Goal: Task Accomplishment & Management: Manage account settings

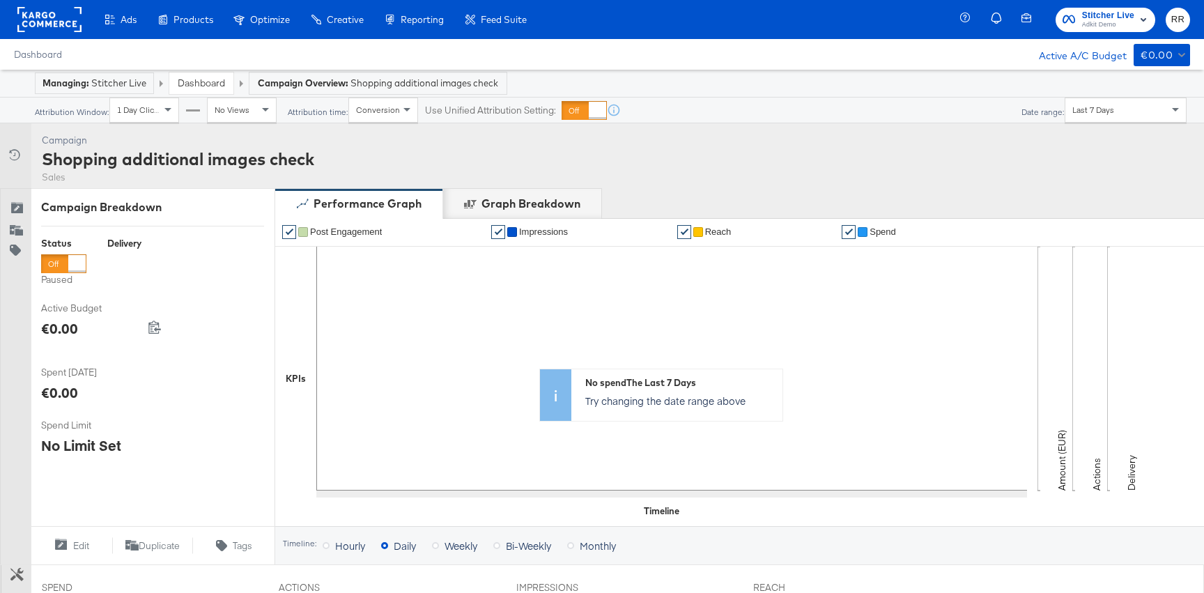
scroll to position [471, 0]
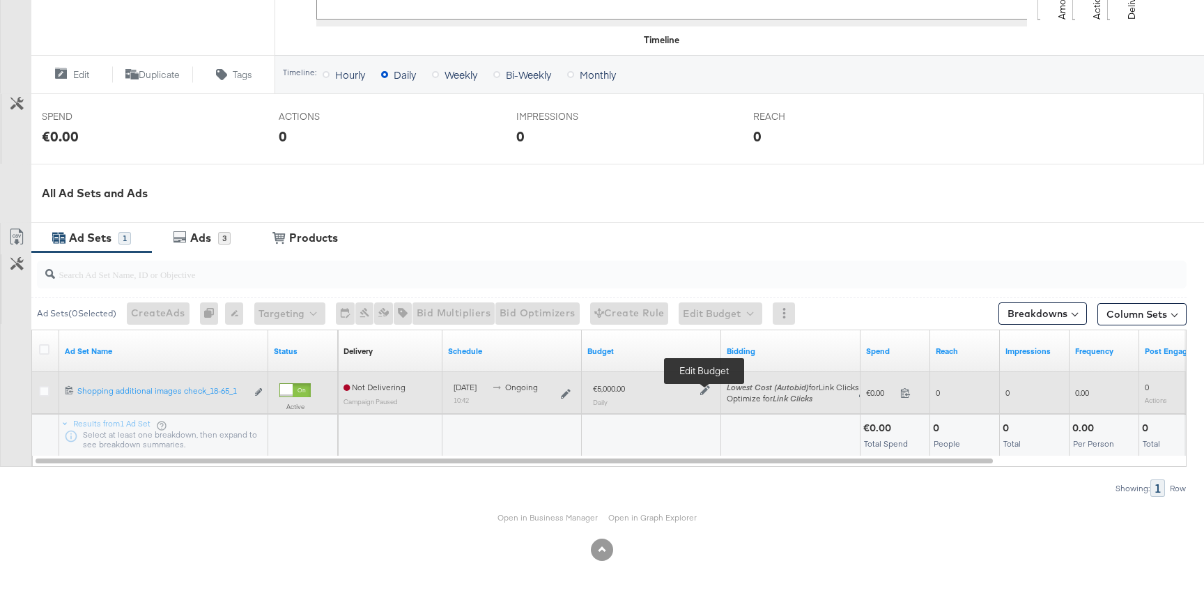
click at [703, 386] on icon at bounding box center [706, 390] width 10 height 10
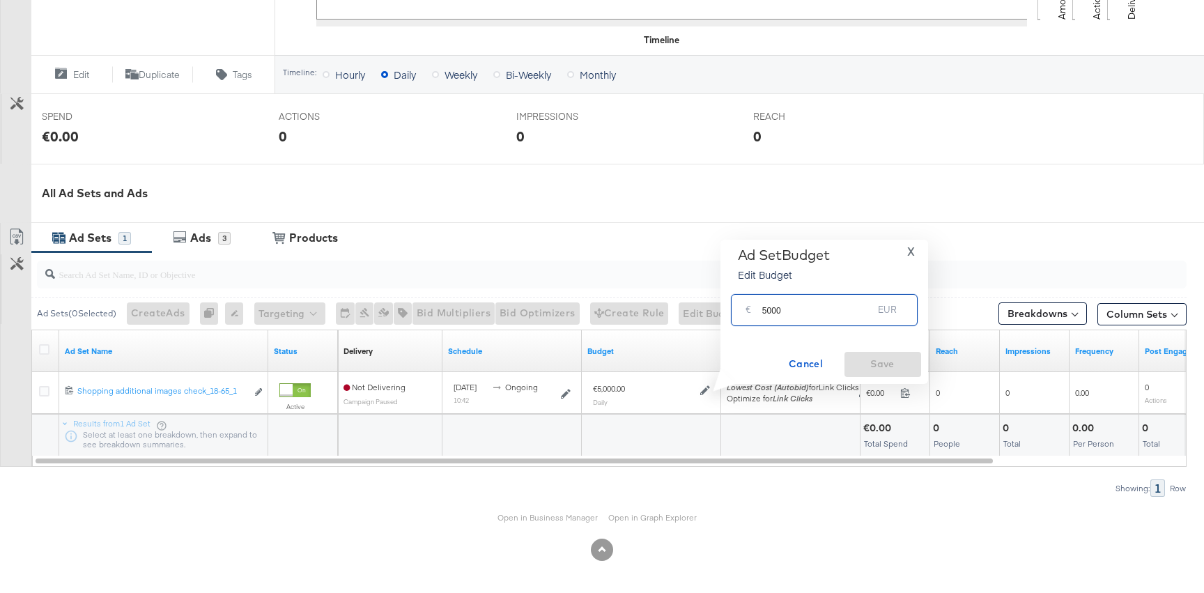
click at [777, 309] on input "5000" at bounding box center [818, 304] width 111 height 30
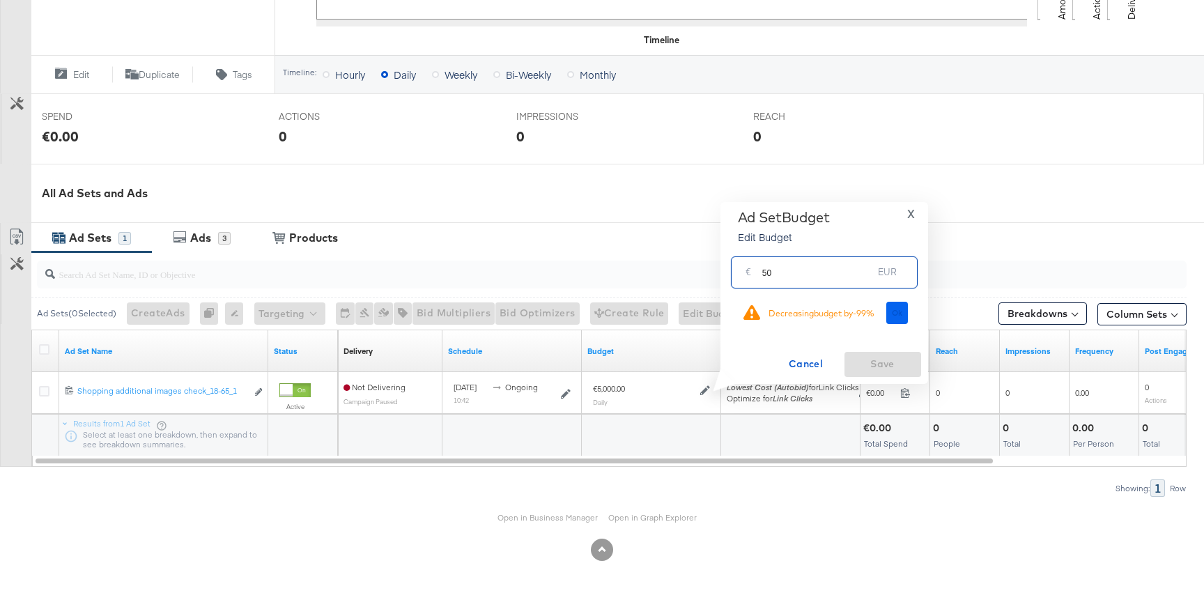
type input "50"
click at [894, 317] on span "Ok" at bounding box center [897, 313] width 11 height 10
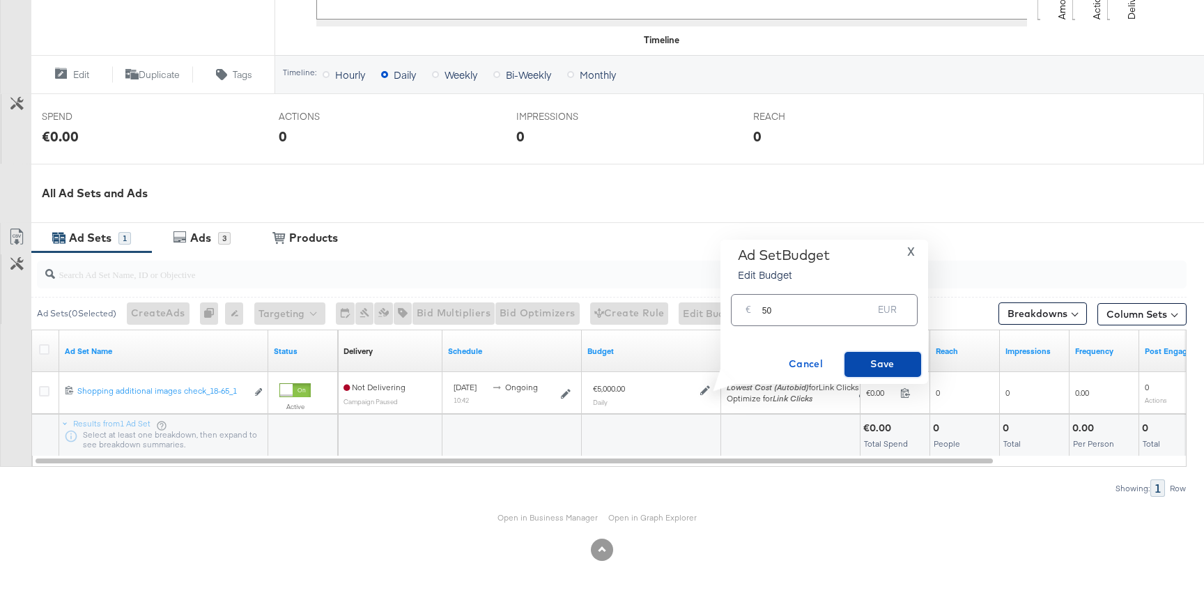
click at [880, 360] on span "Save" at bounding box center [883, 363] width 66 height 17
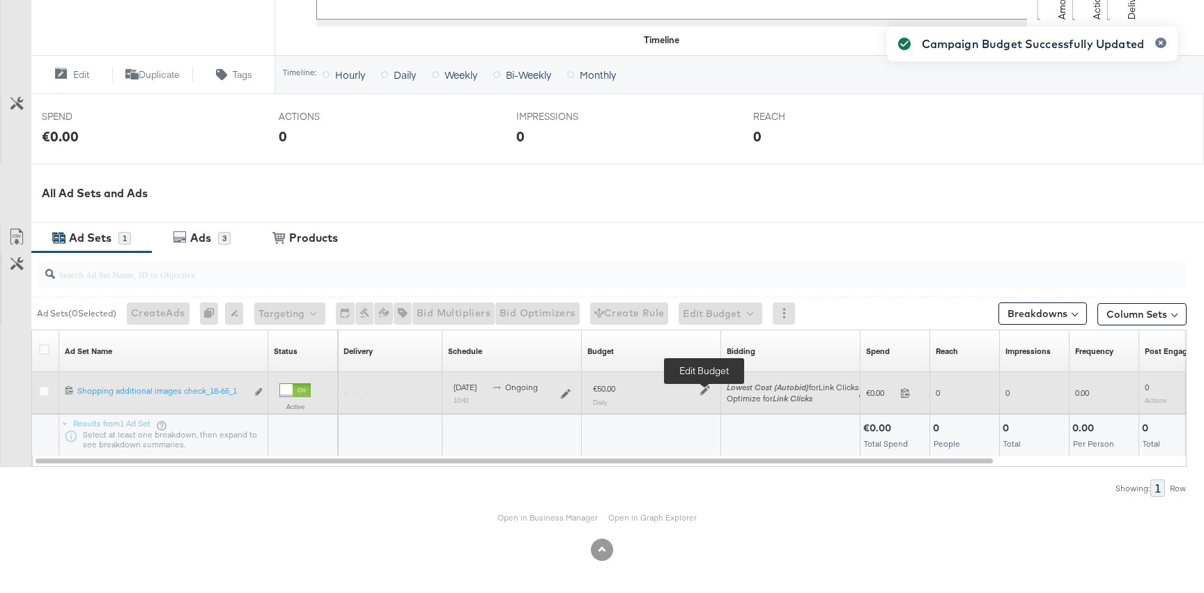
click at [706, 392] on icon at bounding box center [706, 390] width 10 height 10
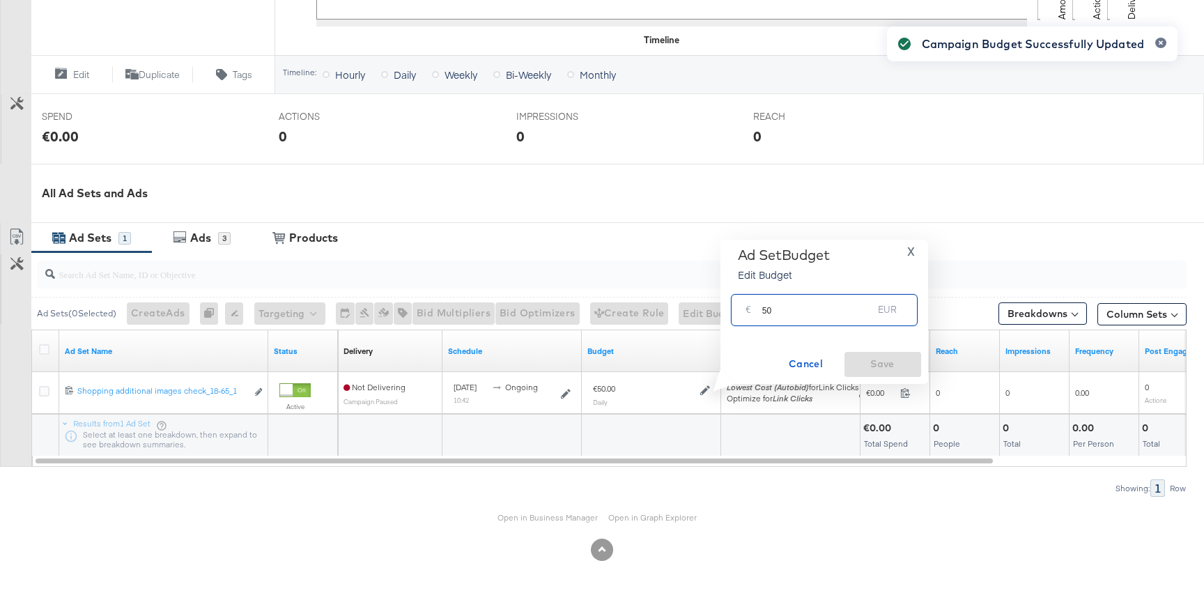
click at [782, 311] on input "50" at bounding box center [818, 304] width 111 height 30
type input "5"
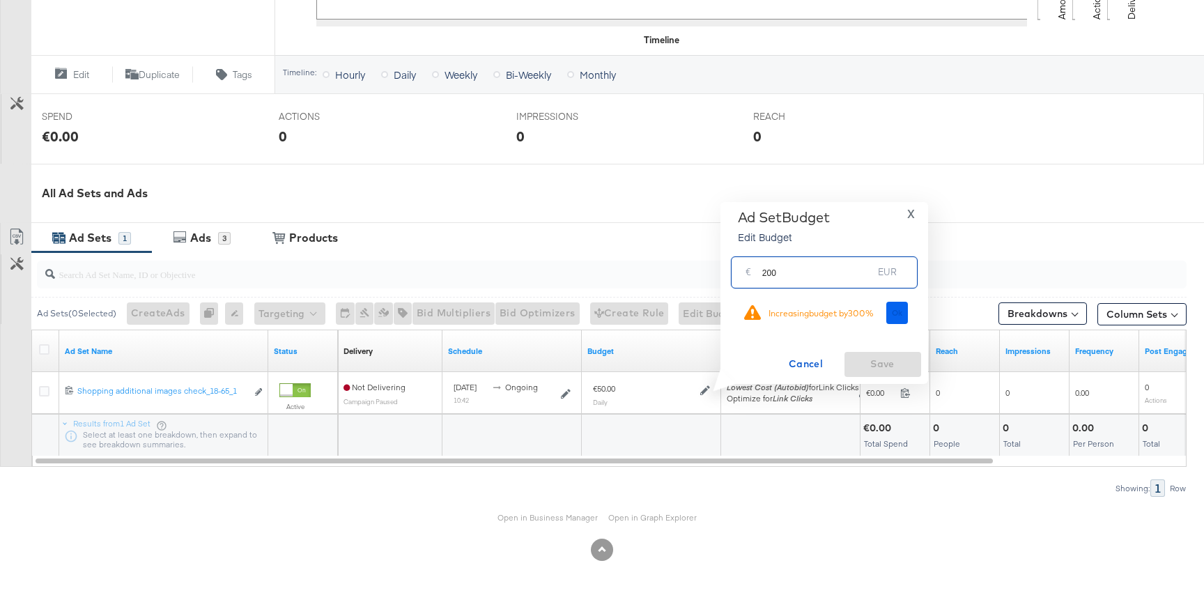
type input "200"
click at [893, 318] on button "Ok" at bounding box center [898, 313] width 22 height 22
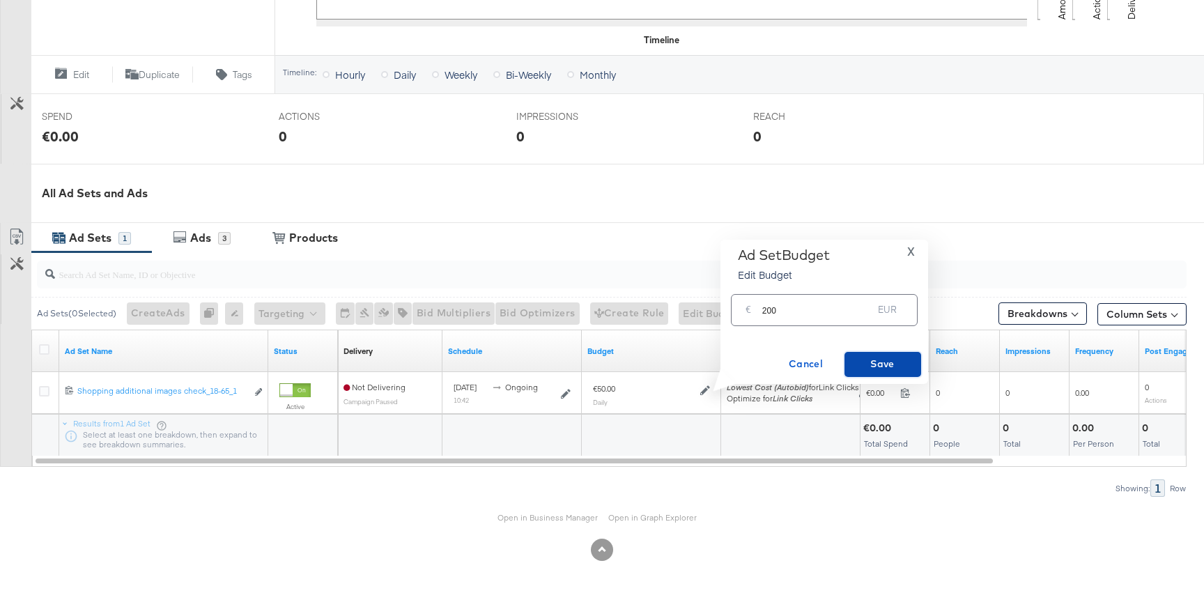
click at [886, 357] on span "Save" at bounding box center [883, 363] width 66 height 17
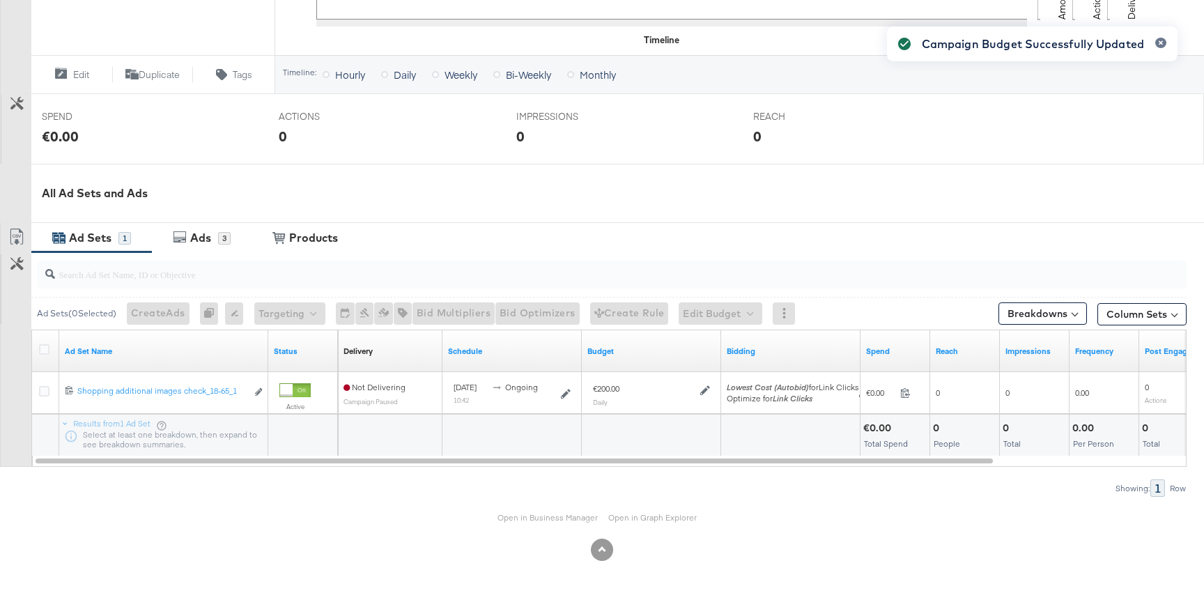
scroll to position [0, 0]
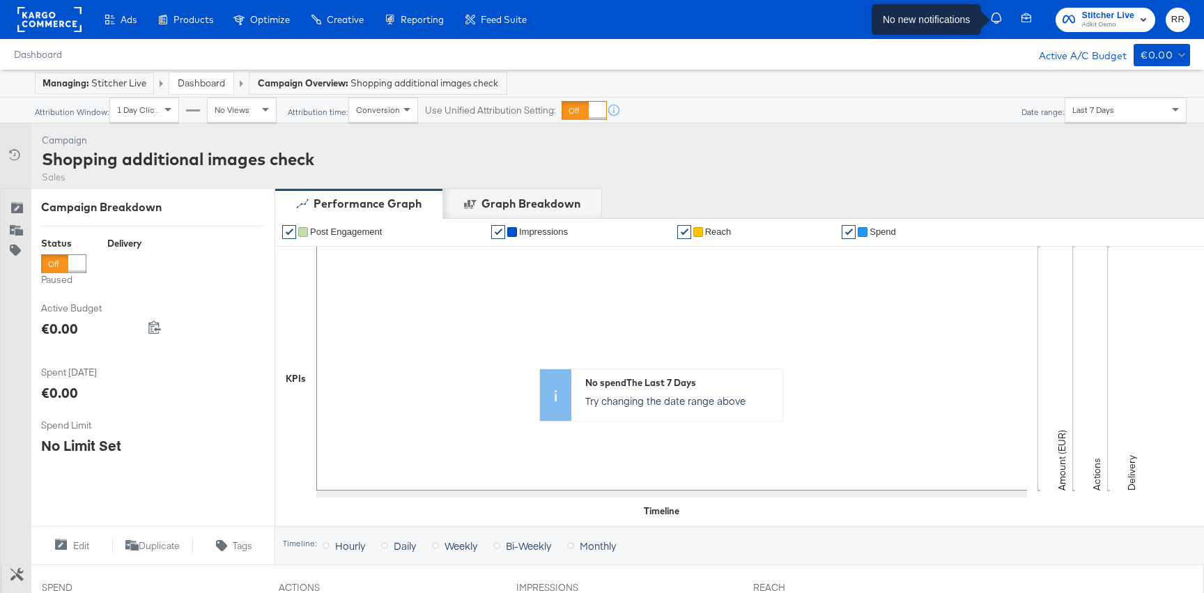
click at [995, 22] on icon "button" at bounding box center [997, 19] width 13 height 13
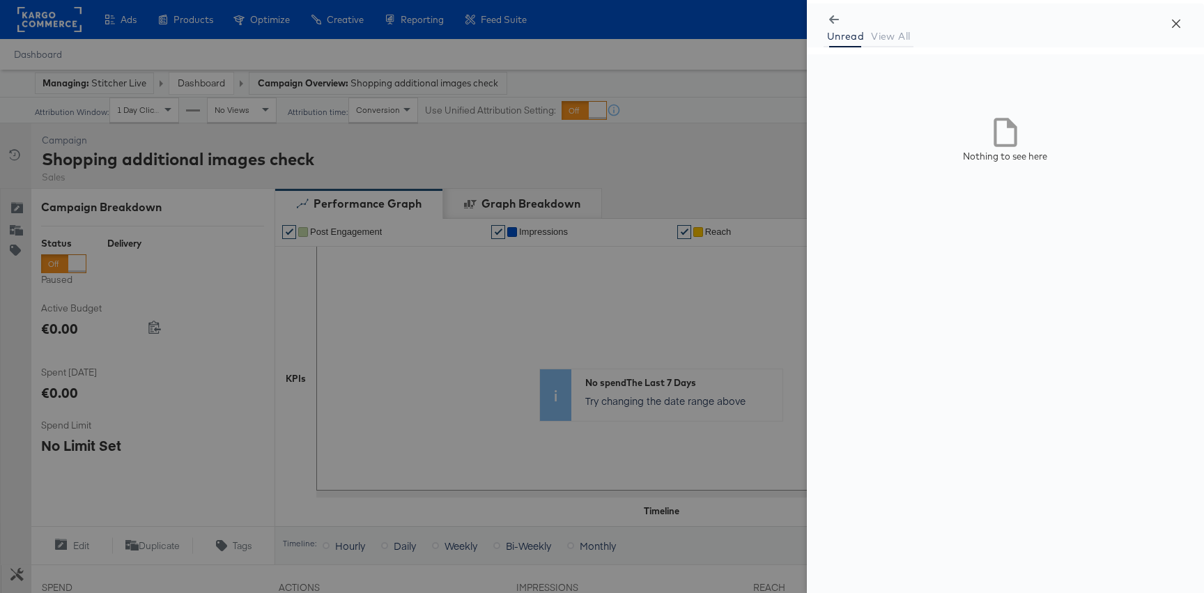
click at [1172, 30] on button "Close" at bounding box center [1176, 22] width 39 height 39
